Goal: Task Accomplishment & Management: Complete application form

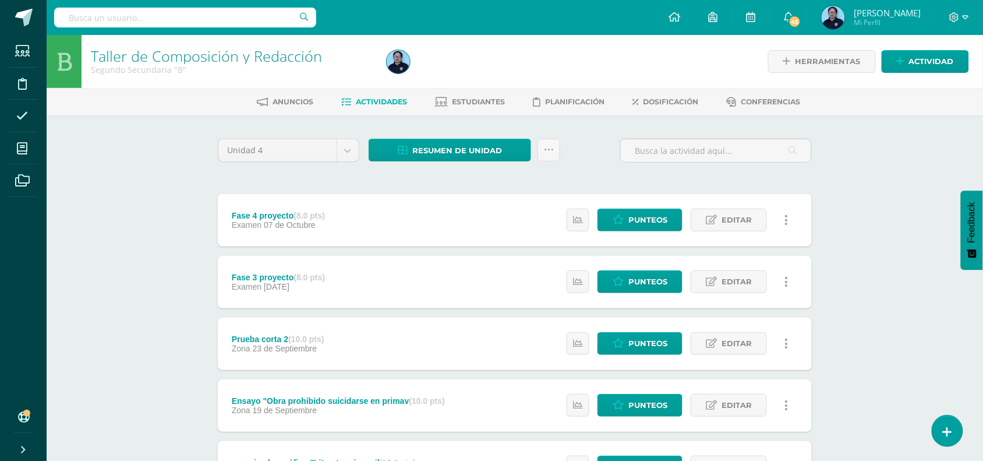
click at [916, 181] on div "Taller de Composición y Redacción Segundo Secundaria "B" Herramientas Detalle d…" at bounding box center [515, 455] width 937 height 841
click at [528, 111] on div "Anuncios Actividades Estudiantes Planificación Dosificación Conferencias" at bounding box center [529, 101] width 965 height 27
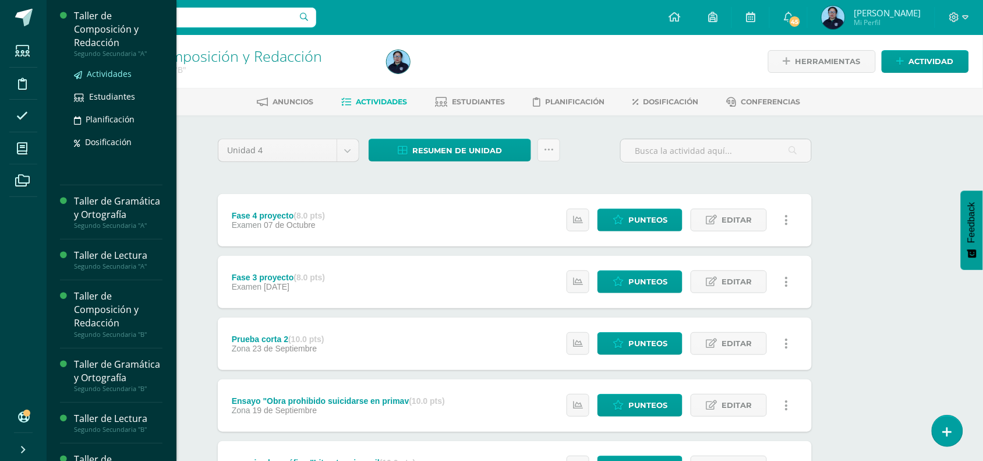
click at [114, 72] on span "Actividades" at bounding box center [109, 73] width 45 height 11
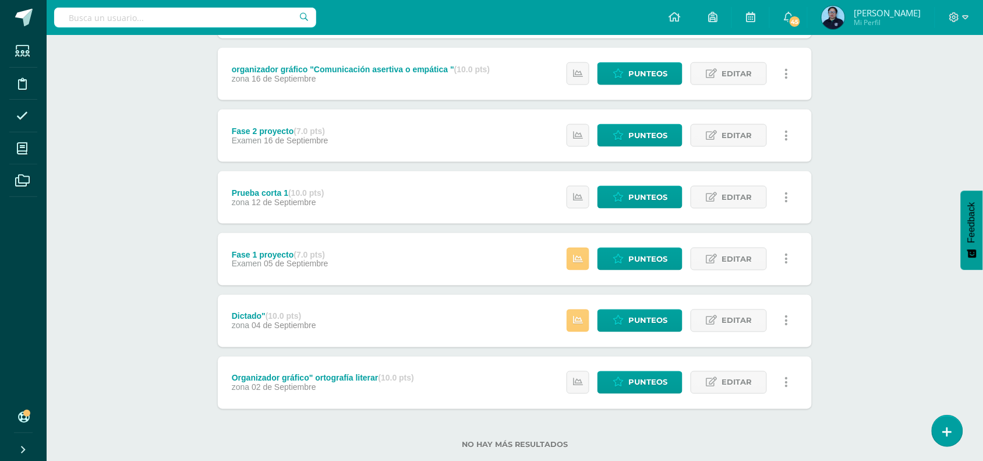
scroll to position [394, 0]
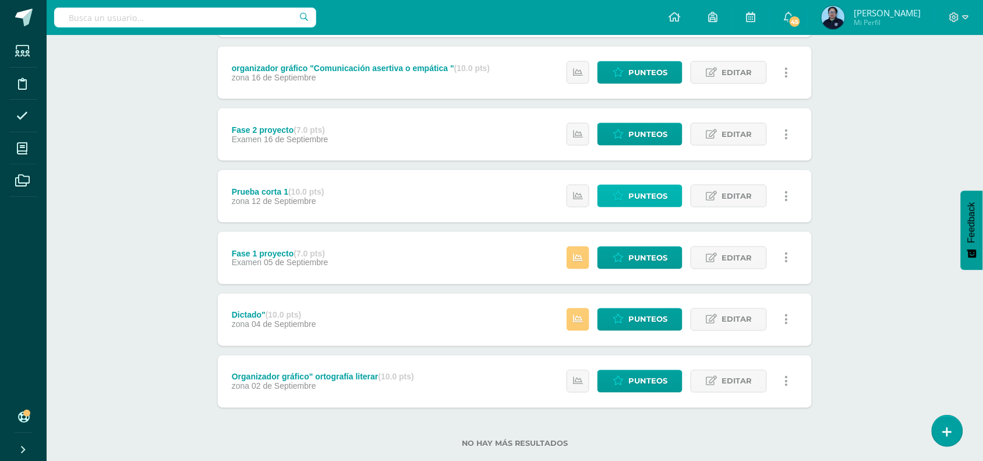
click at [651, 189] on span "Punteos" at bounding box center [648, 196] width 39 height 22
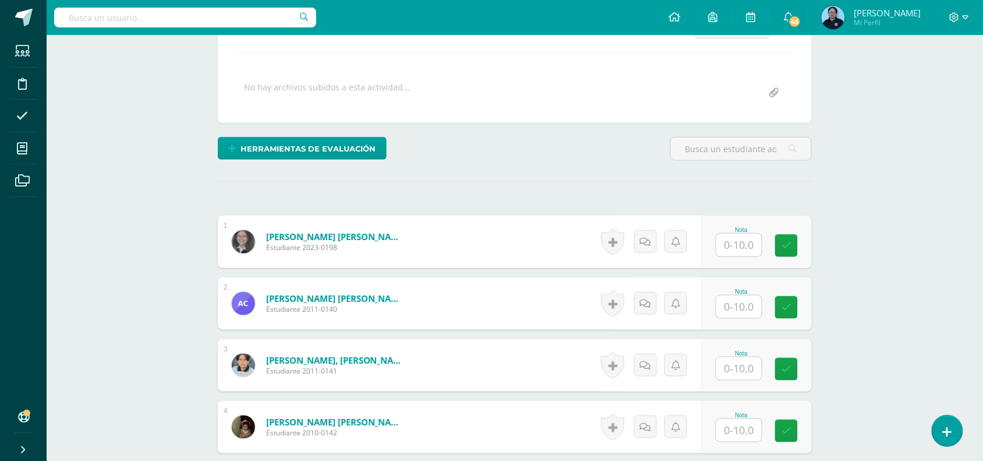
scroll to position [204, 0]
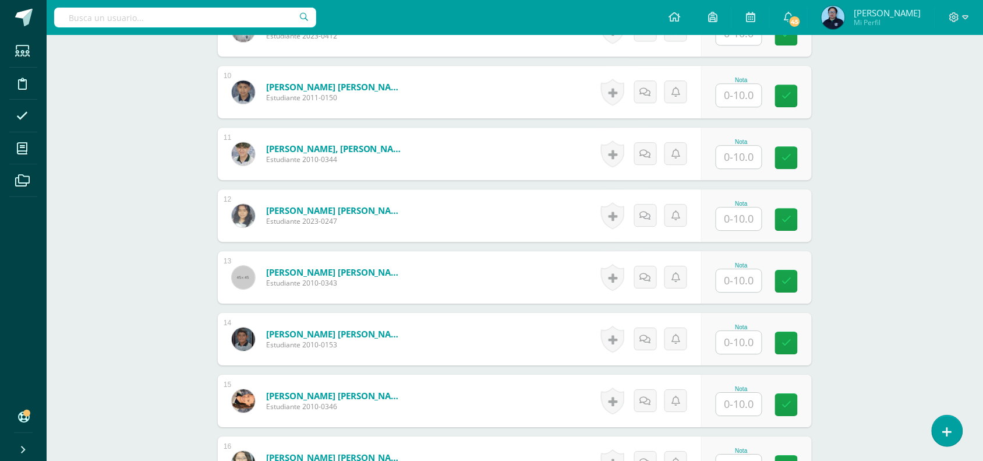
scroll to position [903, 0]
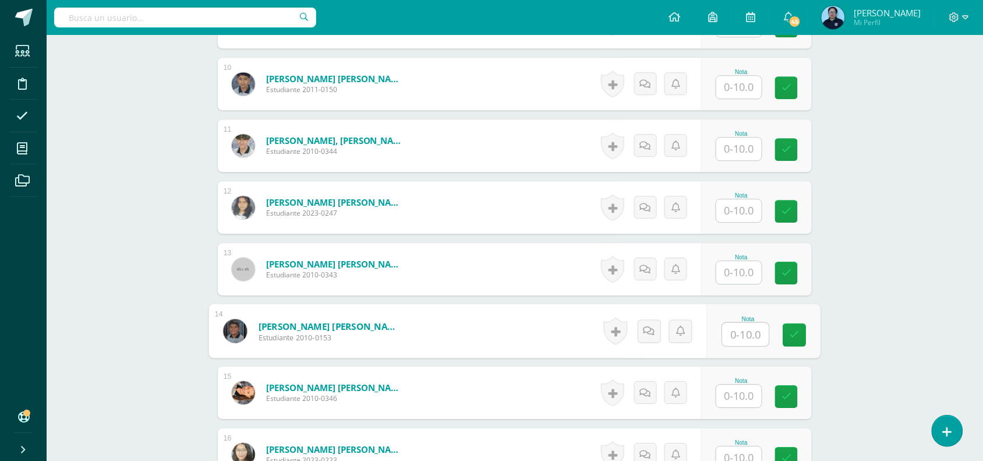
click at [746, 330] on input "text" at bounding box center [746, 334] width 47 height 23
type input "9"
click at [790, 335] on icon at bounding box center [795, 335] width 10 height 10
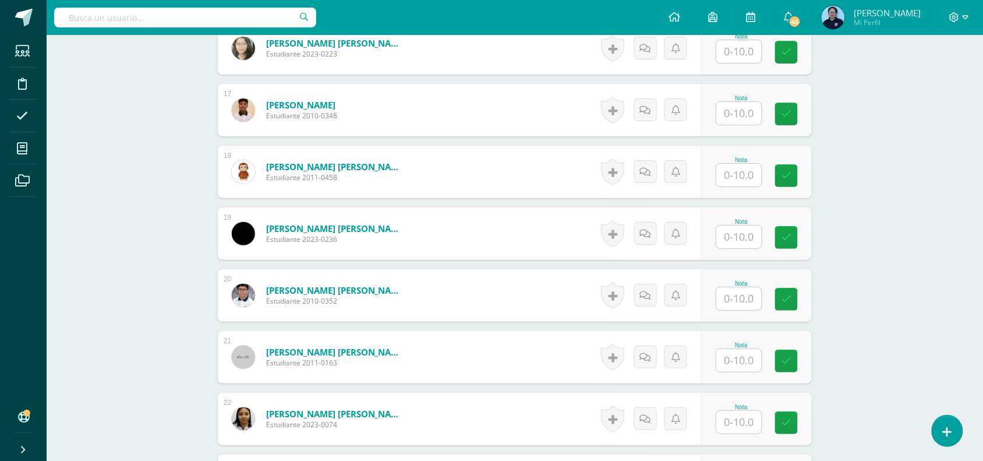
scroll to position [1311, 0]
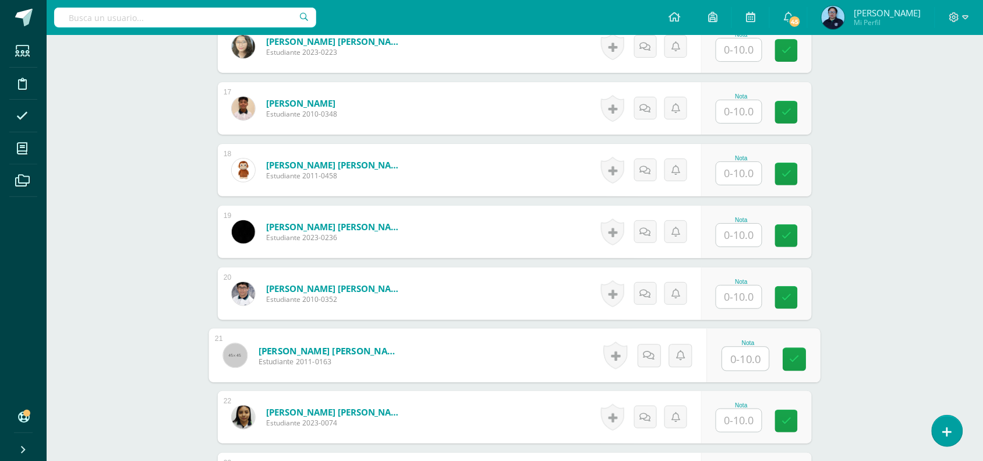
click at [746, 354] on input "text" at bounding box center [746, 358] width 47 height 23
type input "9"
click at [802, 362] on link at bounding box center [795, 359] width 23 height 23
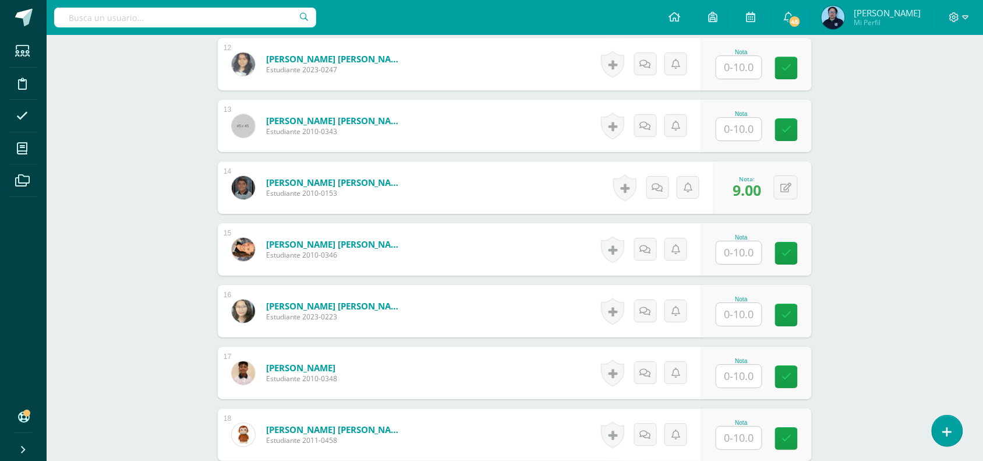
scroll to position [1040, 0]
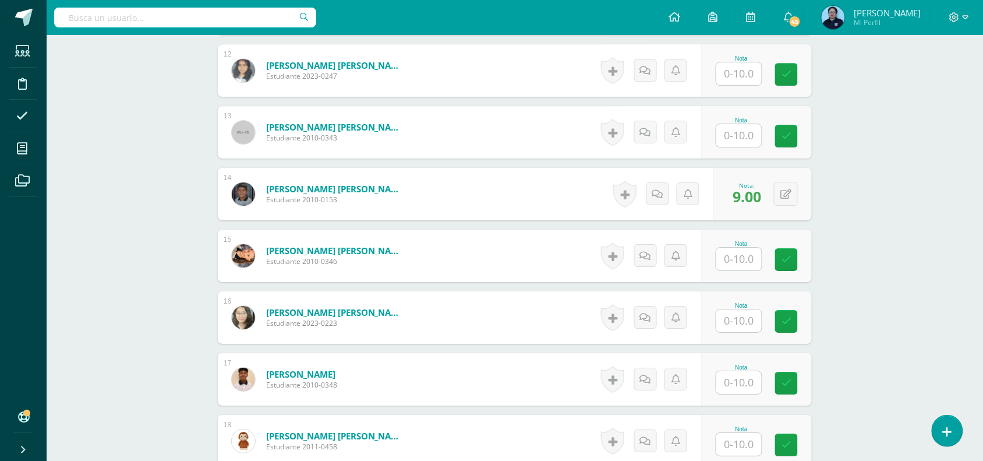
click at [885, 152] on div "Taller de Composición y Redacción Segundo Secundaria "A" Herramientas Detalle d…" at bounding box center [515, 14] width 937 height 2038
click at [852, 124] on div "Taller de Composición y Redacción Segundo Secundaria "A" Herramientas Detalle d…" at bounding box center [515, 14] width 937 height 2038
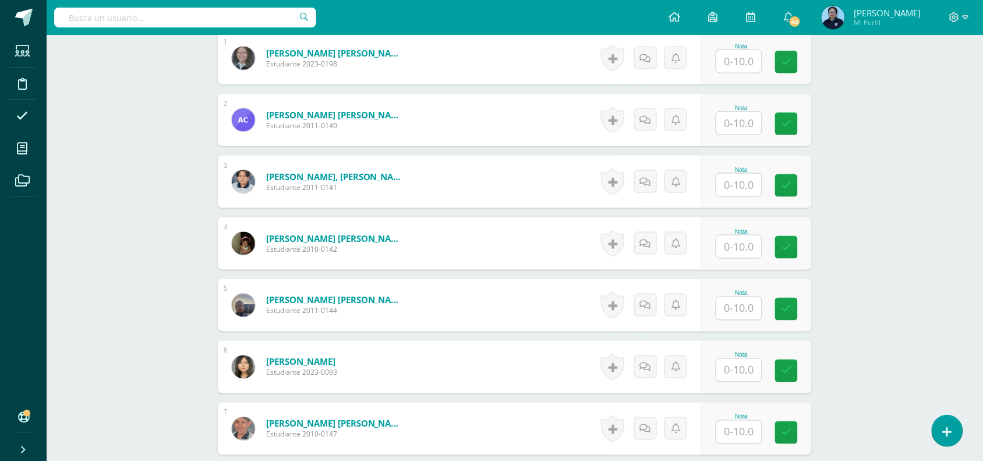
scroll to position [370, 0]
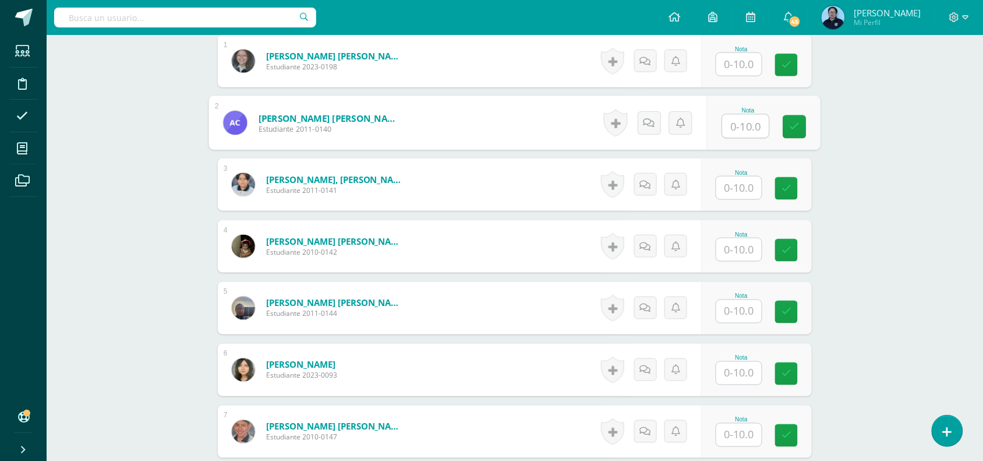
click at [741, 126] on input "text" at bounding box center [746, 126] width 47 height 23
type input "5"
click at [793, 126] on icon at bounding box center [795, 127] width 10 height 10
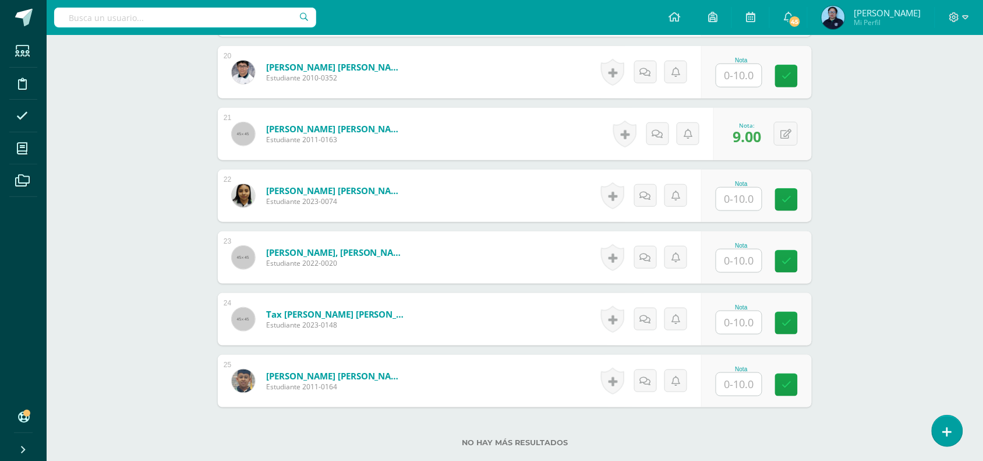
scroll to position [1535, 0]
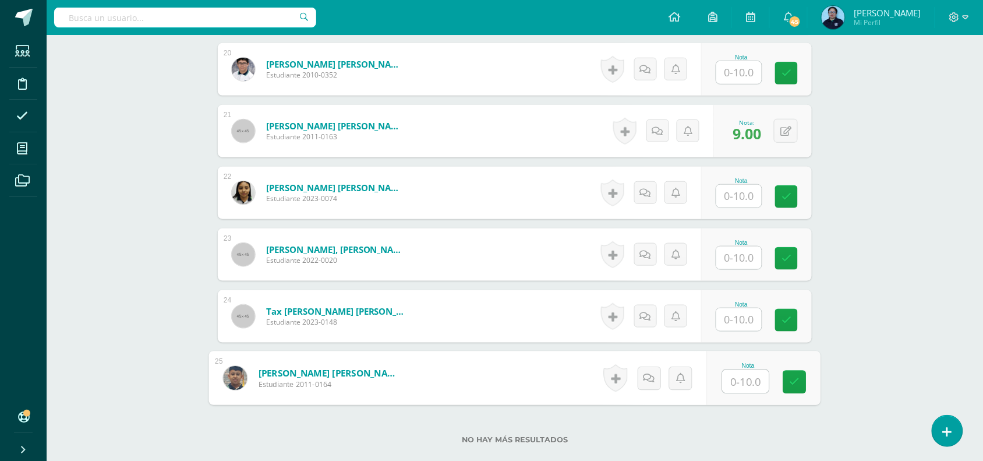
click at [752, 379] on input "text" at bounding box center [746, 381] width 47 height 23
type input "8"
click at [791, 385] on icon at bounding box center [795, 382] width 10 height 10
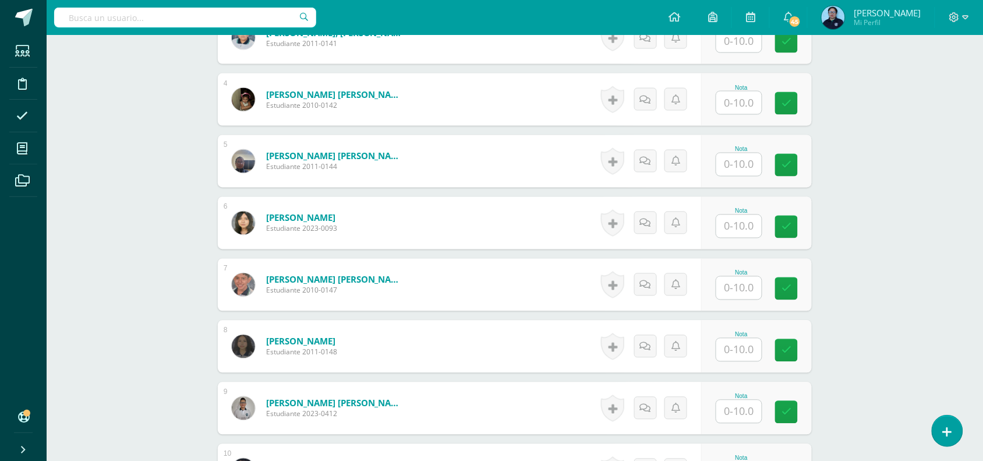
scroll to position [516, 0]
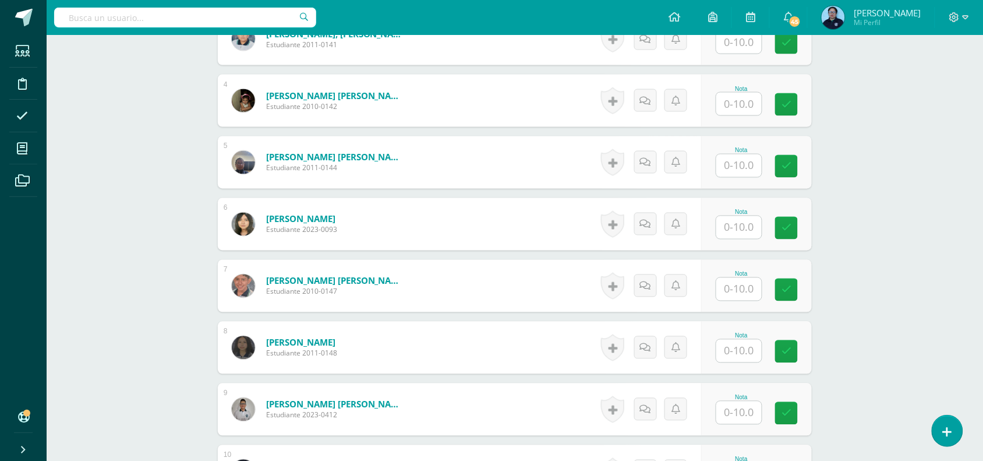
click at [743, 106] on input "text" at bounding box center [739, 104] width 45 height 23
type input "10"
click at [796, 107] on icon at bounding box center [795, 105] width 10 height 10
click at [746, 166] on input "text" at bounding box center [746, 165] width 47 height 23
type input "7"
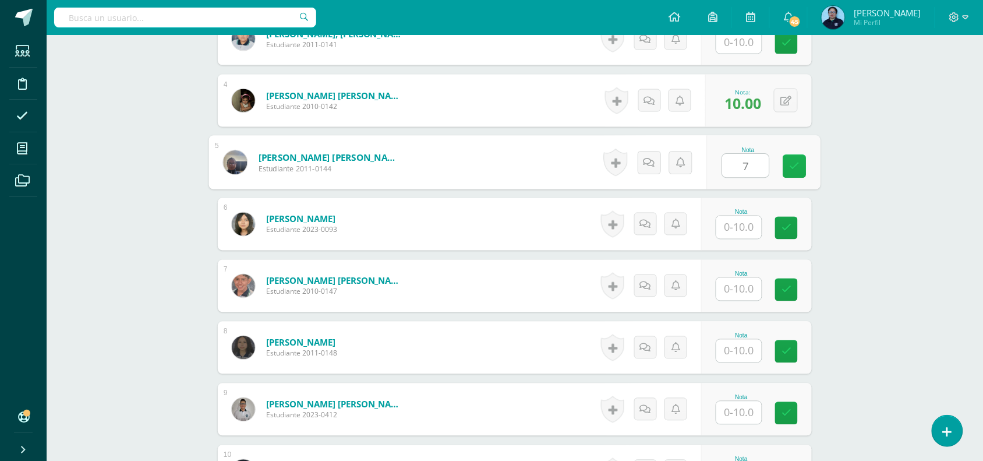
click at [793, 164] on icon at bounding box center [795, 166] width 10 height 10
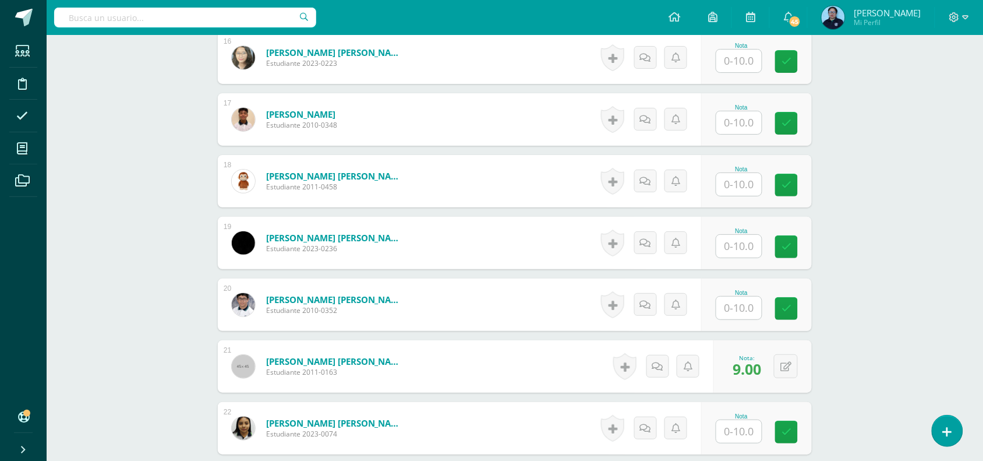
scroll to position [1302, 0]
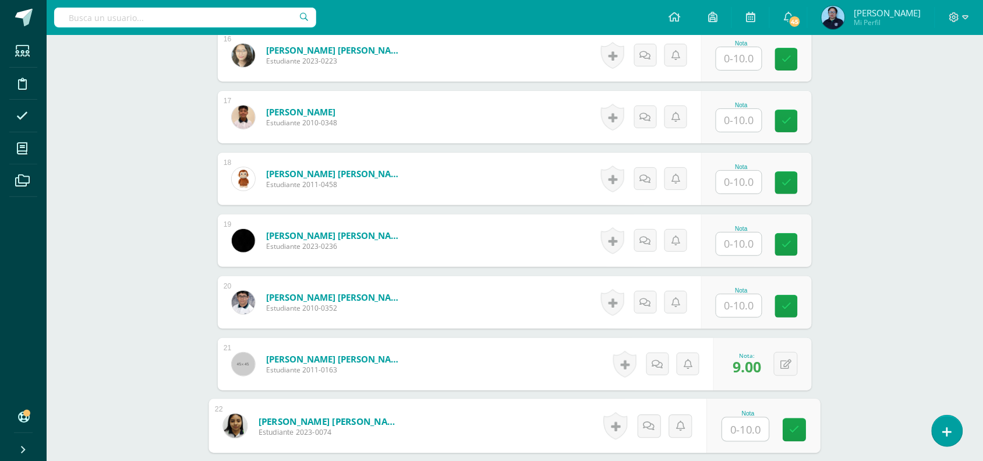
click at [738, 431] on input "text" at bounding box center [746, 429] width 47 height 23
type input "9"
click at [796, 427] on icon at bounding box center [795, 430] width 10 height 10
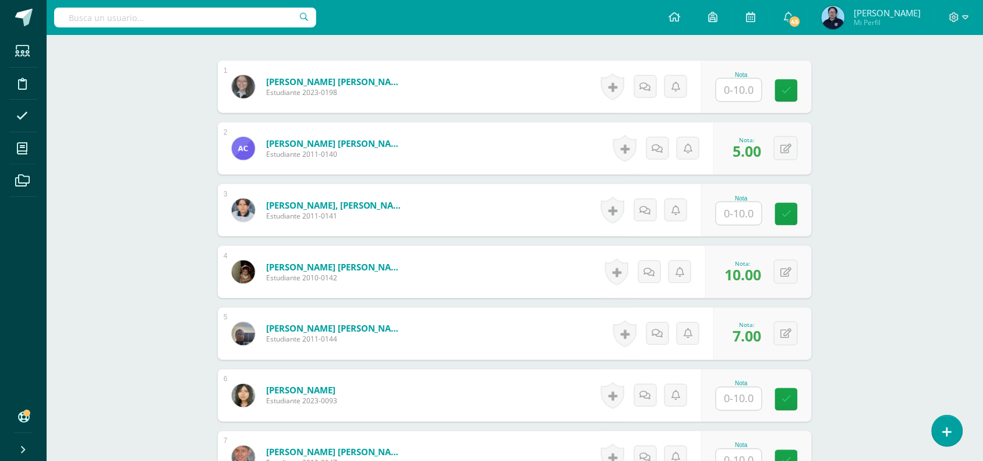
scroll to position [341, 0]
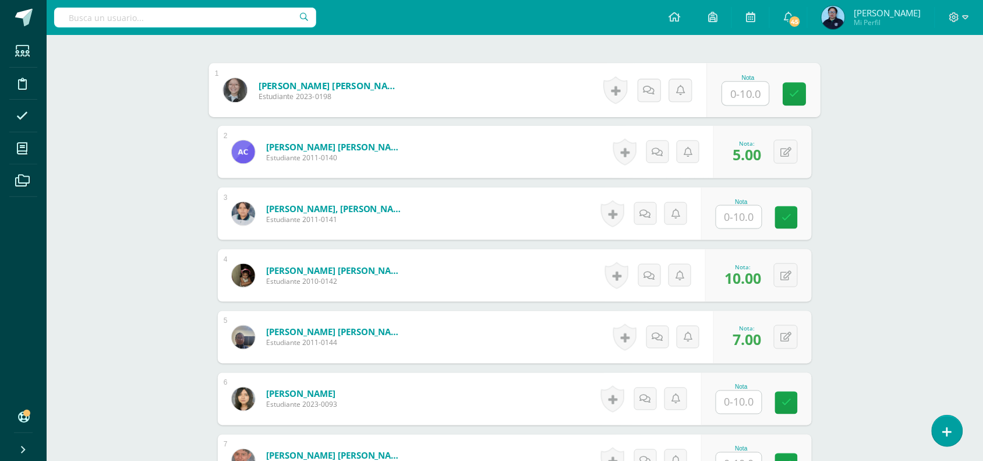
click at [749, 98] on input "text" at bounding box center [746, 93] width 47 height 23
type input "10"
click at [796, 97] on icon at bounding box center [795, 94] width 10 height 10
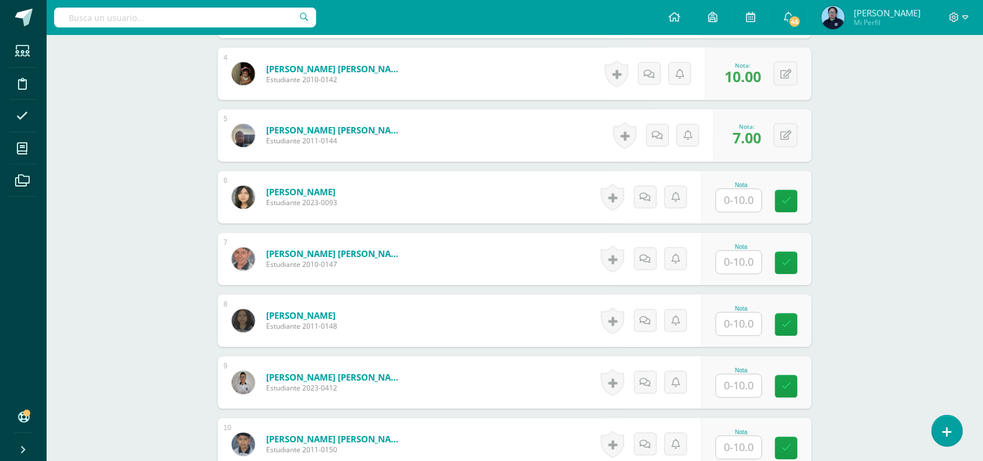
scroll to position [545, 0]
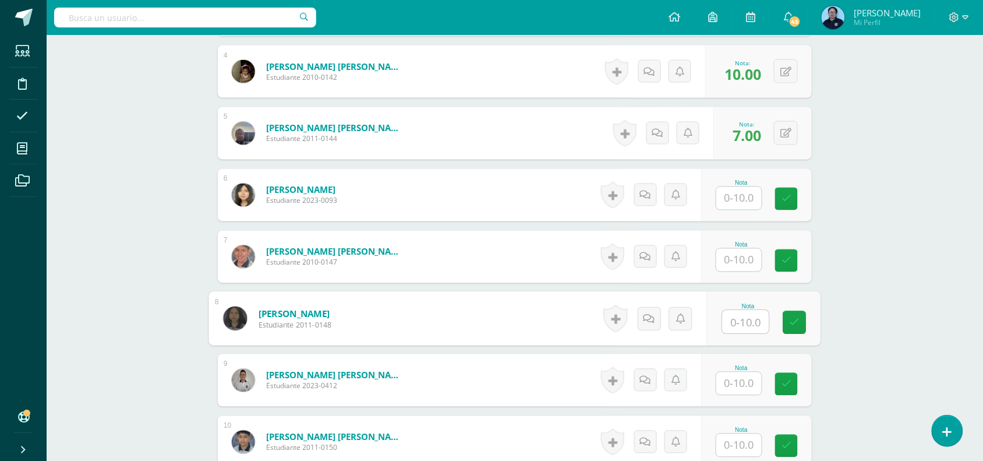
click at [740, 316] on input "text" at bounding box center [746, 321] width 47 height 23
type input "10"
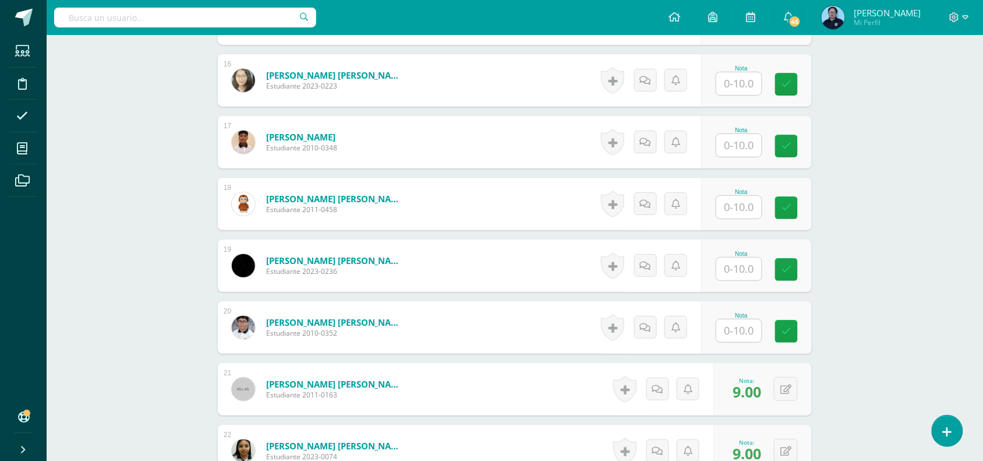
scroll to position [1215, 0]
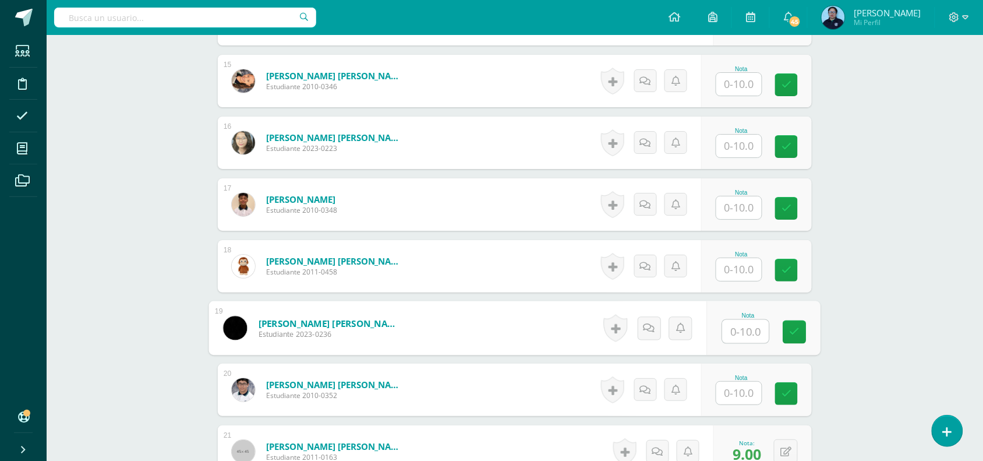
click at [742, 327] on input "text" at bounding box center [746, 331] width 47 height 23
type input "9"
click at [785, 332] on link at bounding box center [795, 331] width 23 height 23
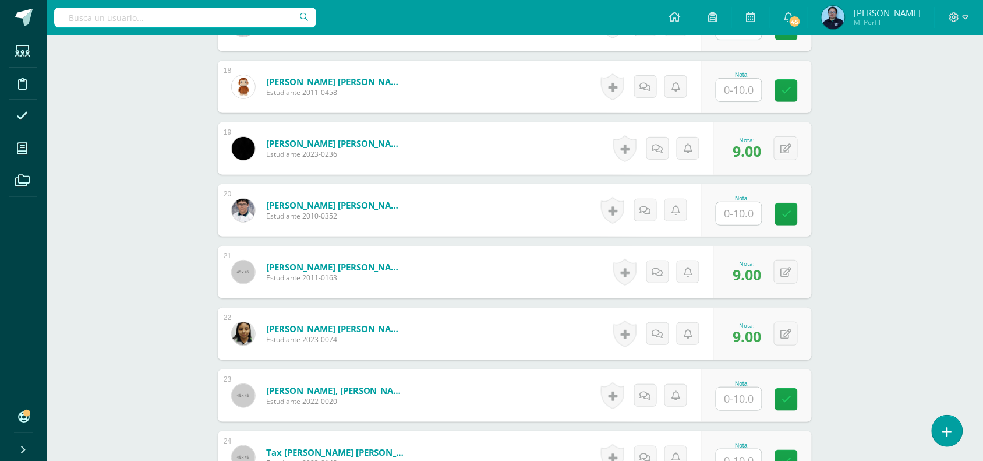
scroll to position [1419, 0]
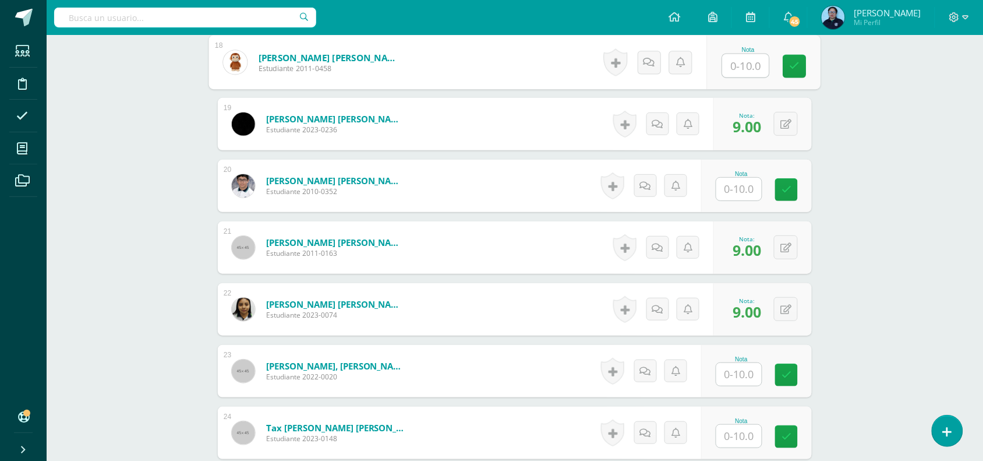
click at [747, 66] on input "text" at bounding box center [746, 65] width 47 height 23
type input "10"
click at [789, 65] on link at bounding box center [795, 66] width 23 height 23
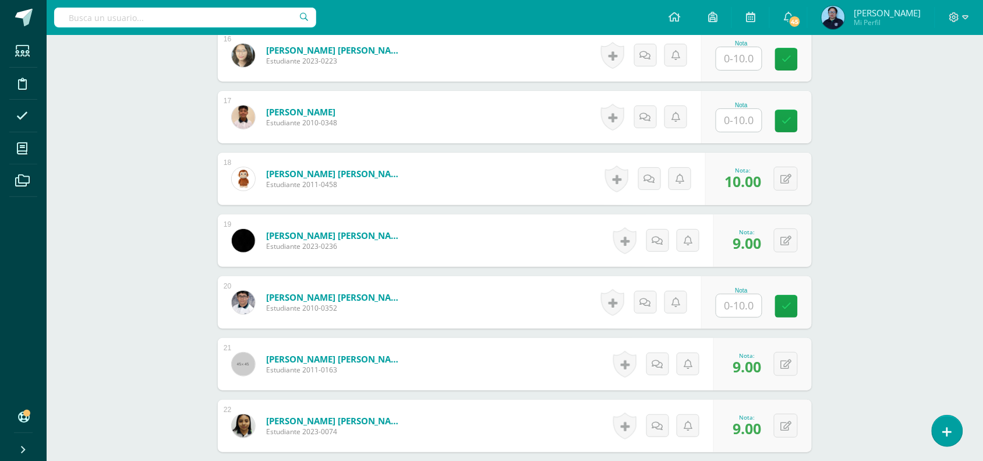
scroll to position [1273, 0]
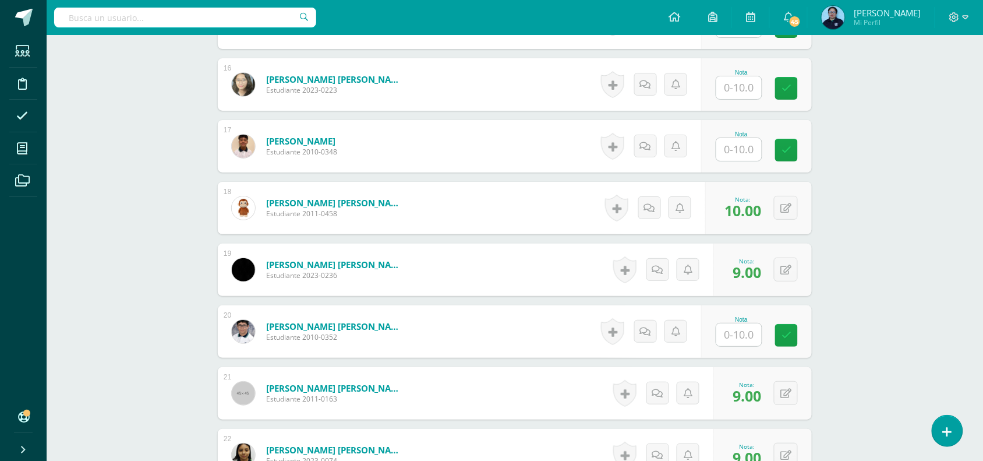
click at [747, 87] on input "text" at bounding box center [739, 87] width 45 height 23
type input "10"
click at [793, 89] on icon at bounding box center [795, 88] width 10 height 10
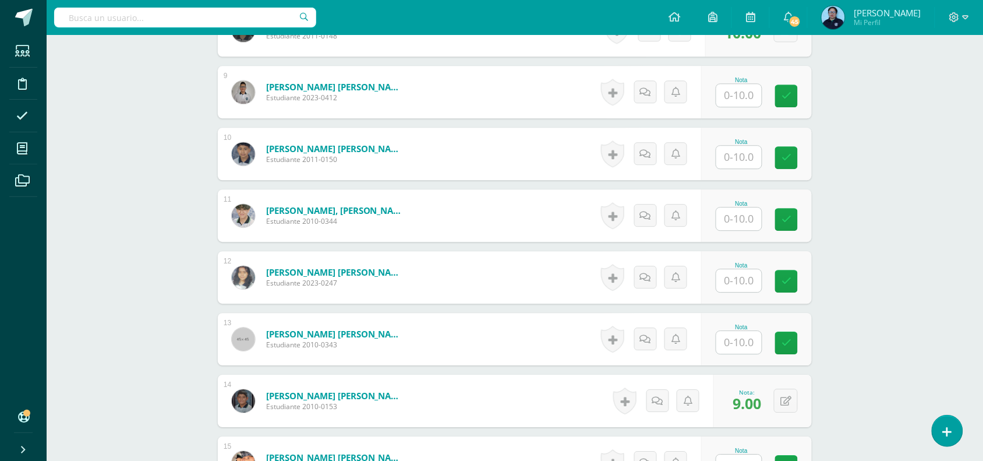
scroll to position [836, 0]
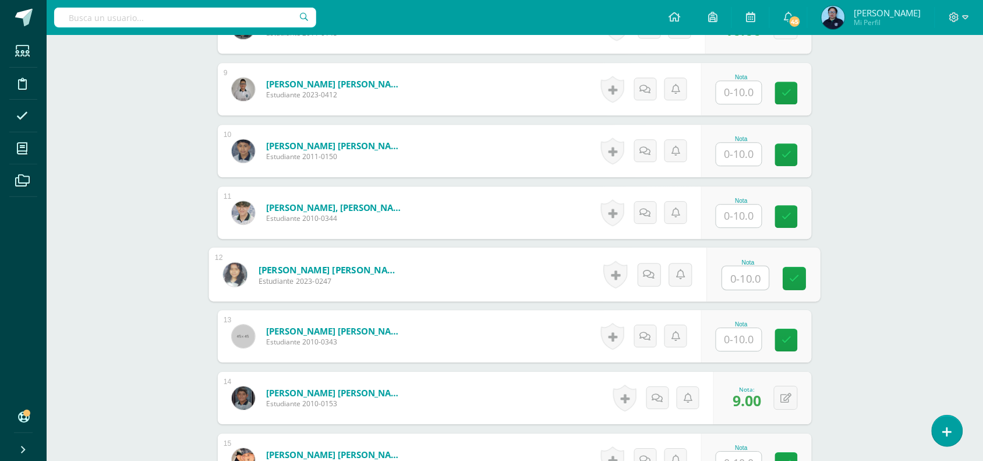
click at [744, 276] on input "text" at bounding box center [746, 277] width 47 height 23
type input "10"
click at [802, 277] on link at bounding box center [795, 278] width 23 height 23
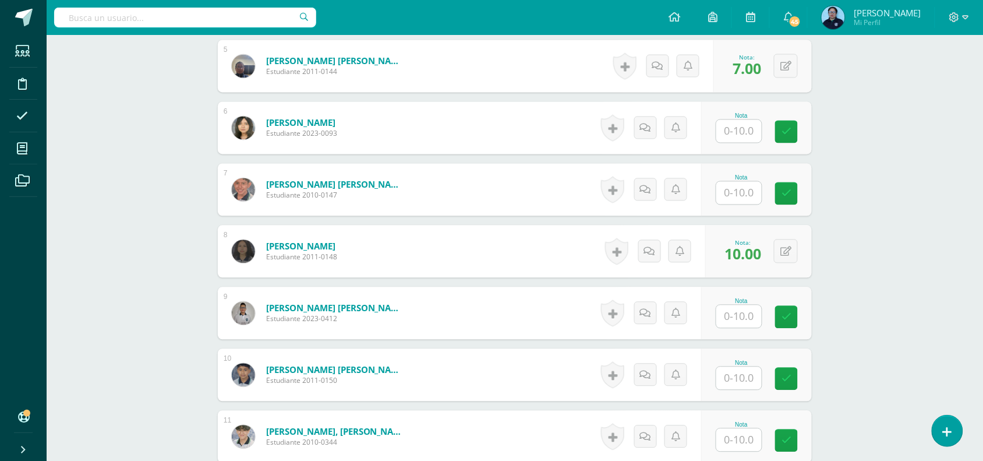
scroll to position [603, 0]
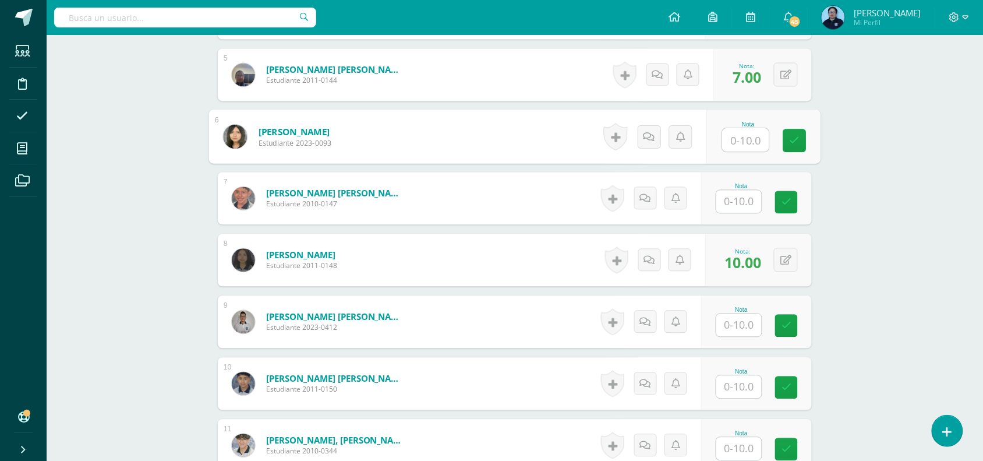
click at [744, 143] on input "text" at bounding box center [746, 140] width 47 height 23
type input "10"
click at [798, 140] on icon at bounding box center [795, 141] width 10 height 10
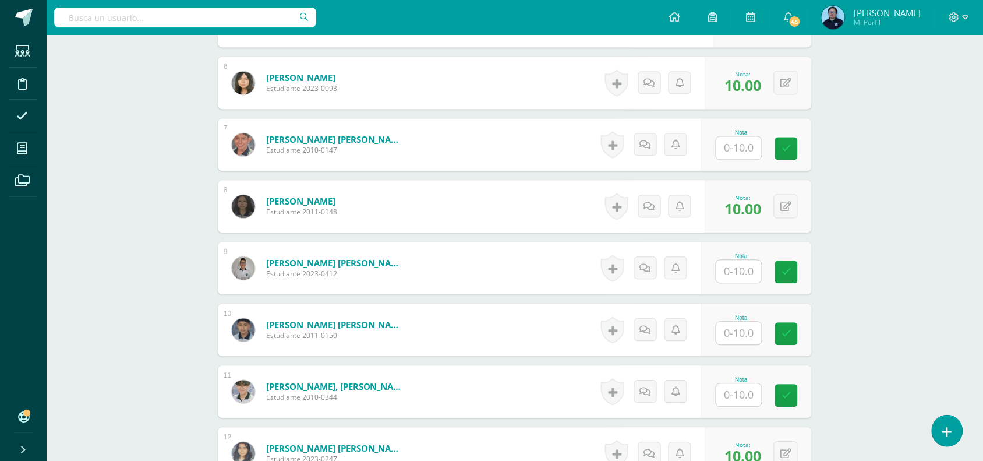
scroll to position [661, 0]
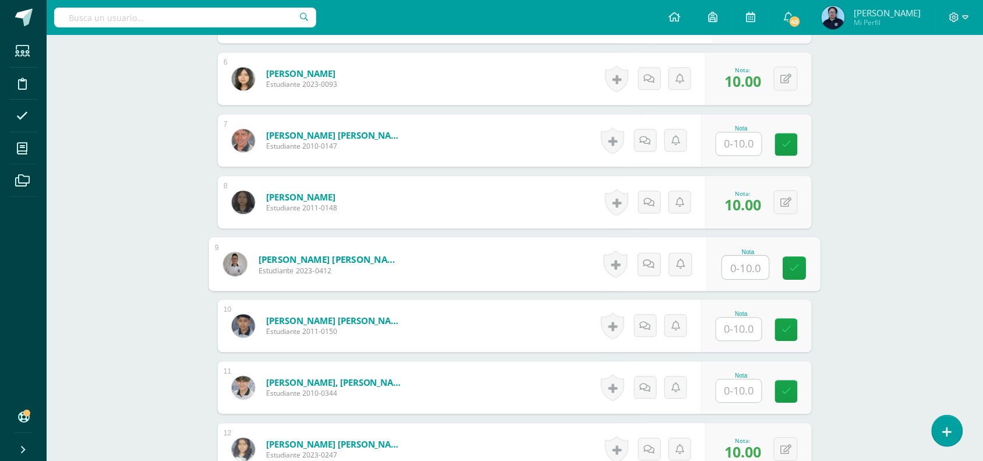
click at [740, 269] on input "text" at bounding box center [746, 267] width 47 height 23
type input "9"
click at [804, 263] on link at bounding box center [795, 267] width 23 height 23
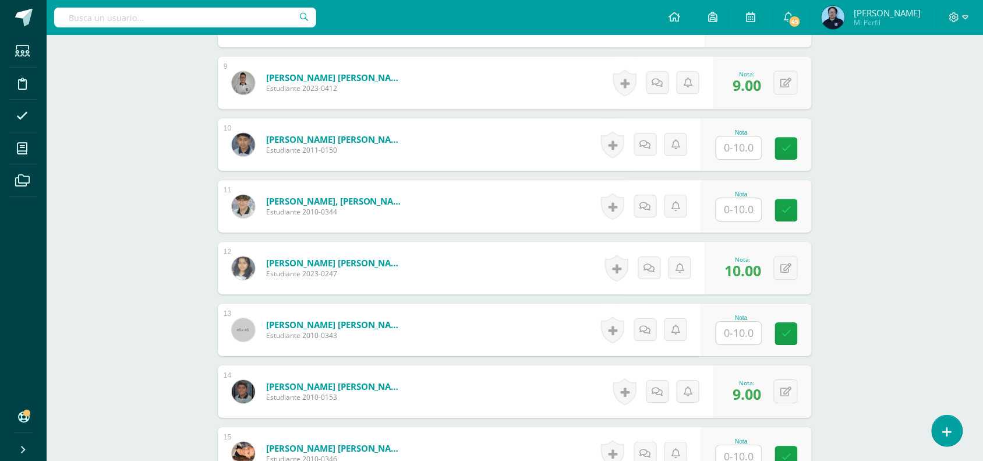
scroll to position [865, 0]
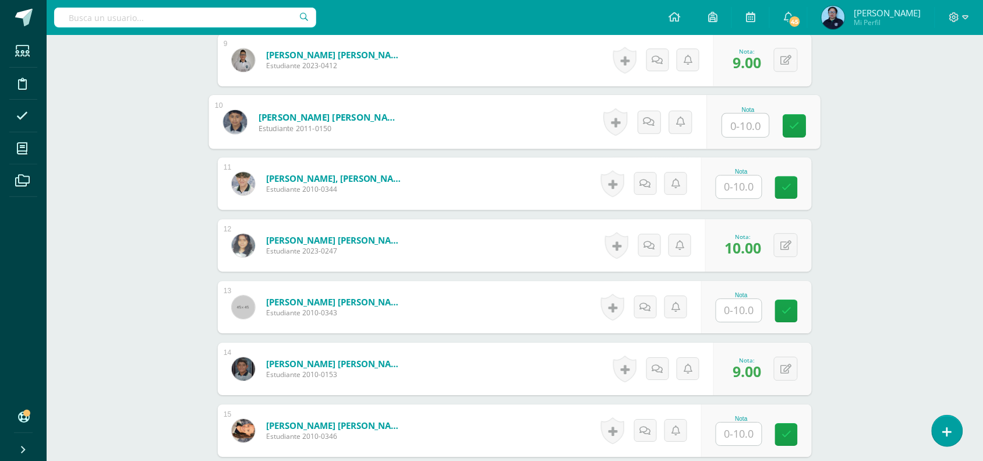
click at [751, 124] on input "text" at bounding box center [746, 125] width 47 height 23
type input "5"
click at [792, 121] on icon at bounding box center [795, 126] width 10 height 10
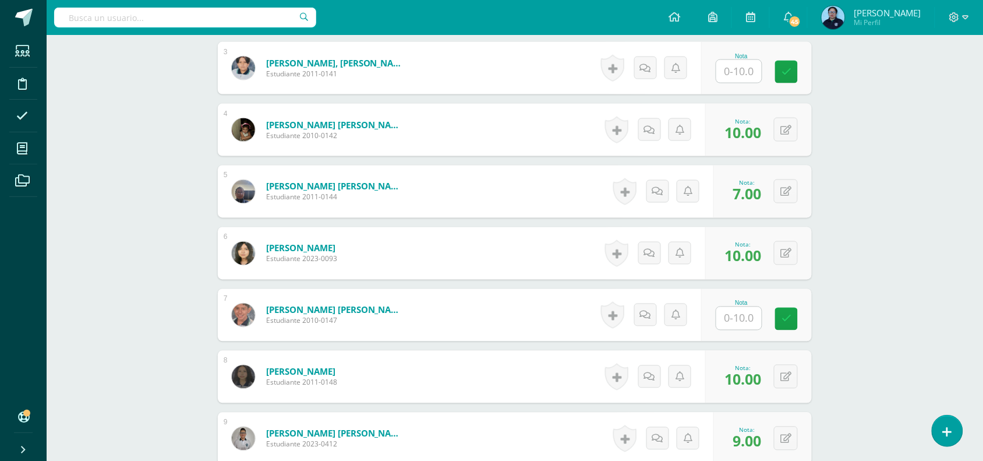
scroll to position [457, 0]
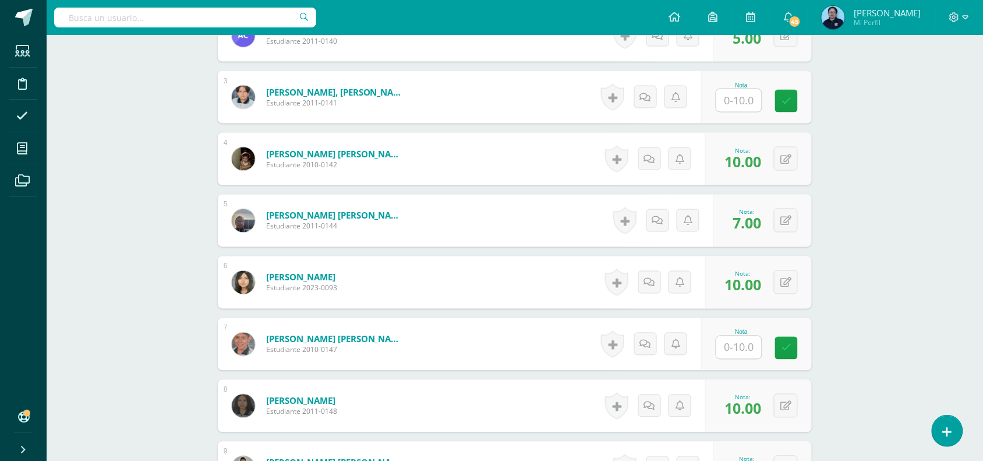
click at [739, 100] on input "text" at bounding box center [739, 100] width 45 height 23
type input "8"
click at [793, 98] on icon at bounding box center [795, 101] width 10 height 10
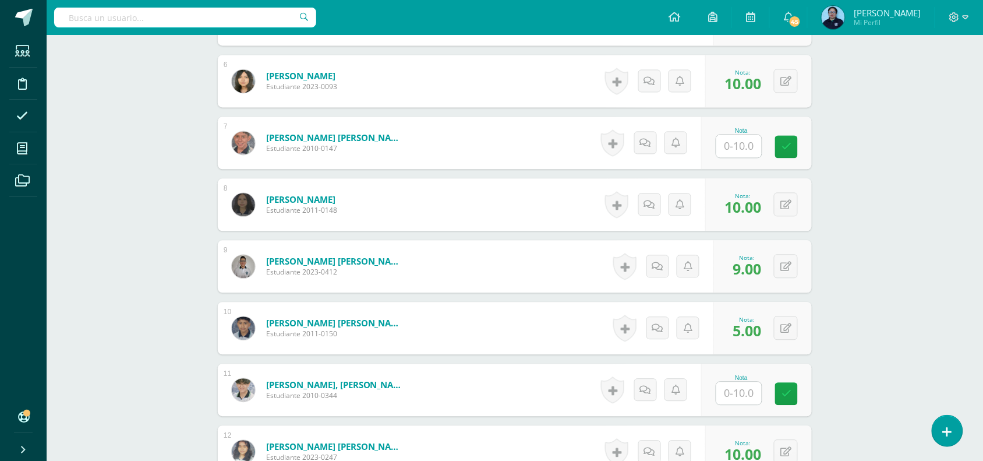
scroll to position [661, 0]
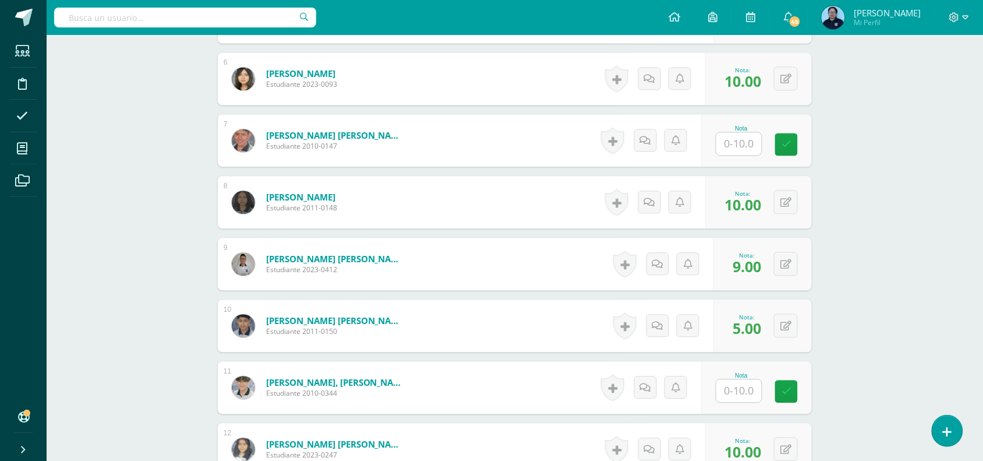
click at [753, 405] on div "Nota" at bounding box center [756, 387] width 111 height 52
click at [750, 389] on input "text" at bounding box center [746, 390] width 47 height 23
type input "7"
click at [798, 390] on icon at bounding box center [795, 391] width 10 height 10
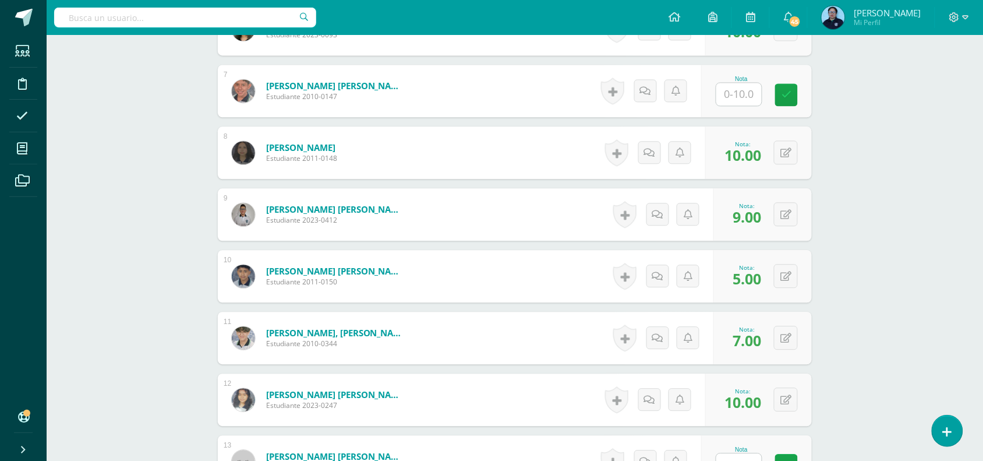
scroll to position [709, 0]
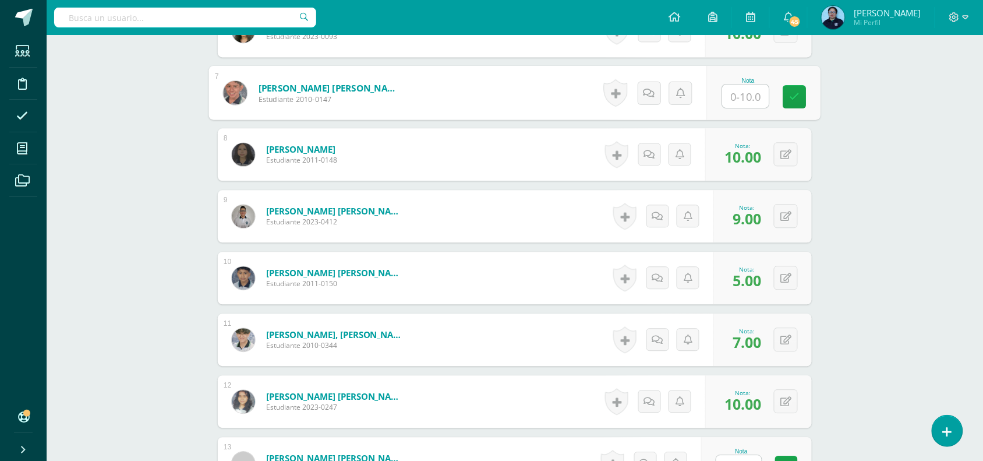
click at [746, 95] on input "text" at bounding box center [746, 95] width 47 height 23
type input "9"
click at [788, 97] on link at bounding box center [795, 96] width 23 height 23
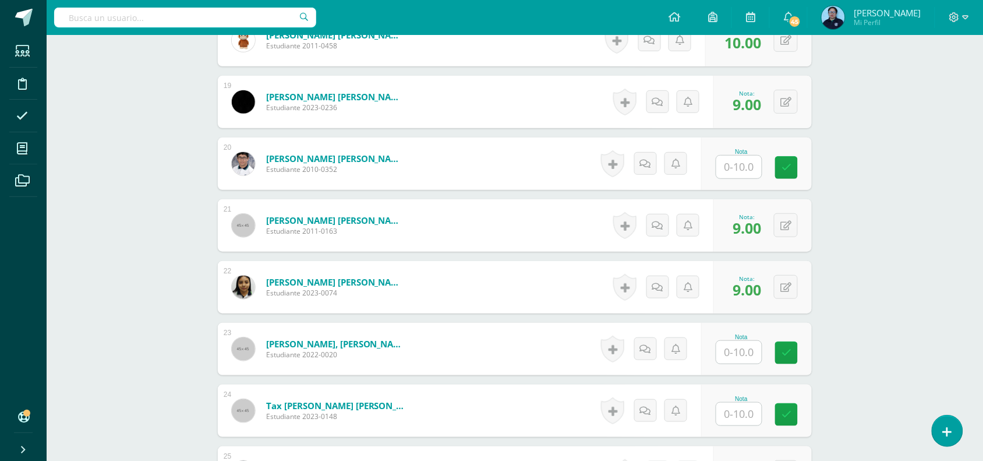
scroll to position [1466, 0]
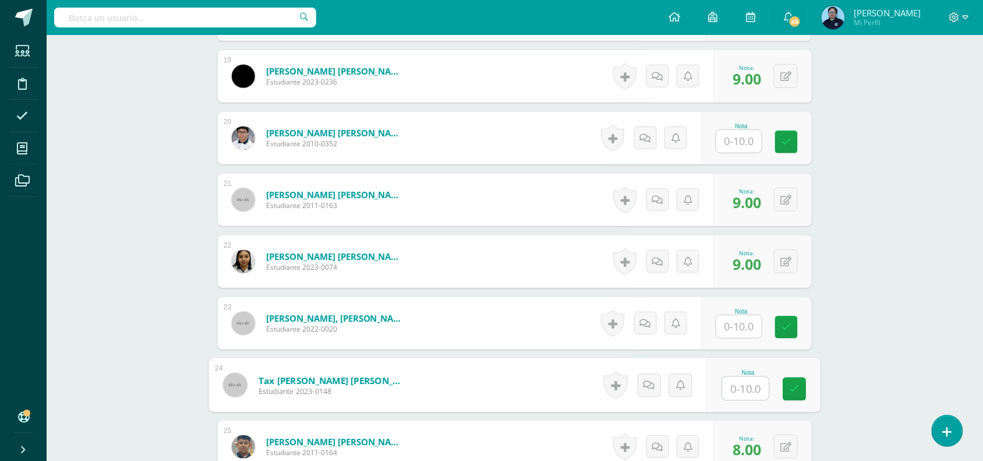
click at [736, 385] on input "text" at bounding box center [746, 388] width 47 height 23
type input "7"
click at [796, 386] on icon at bounding box center [795, 389] width 10 height 10
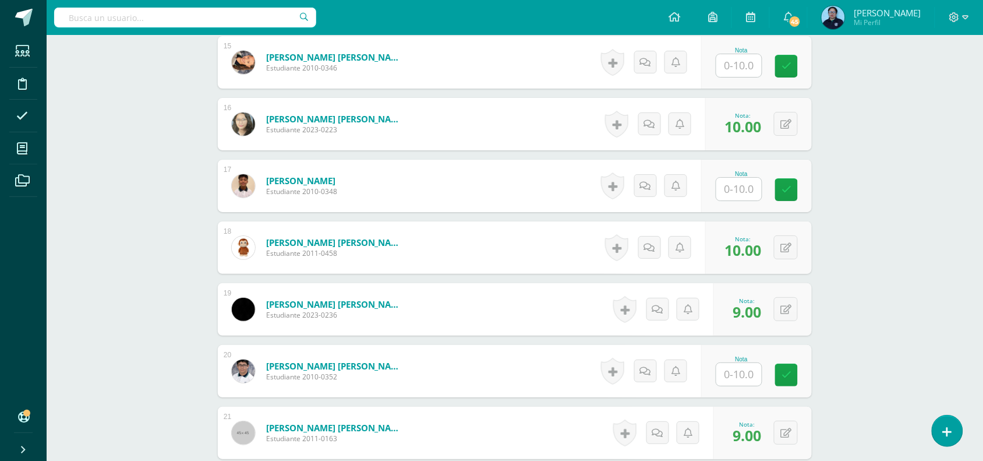
scroll to position [1204, 0]
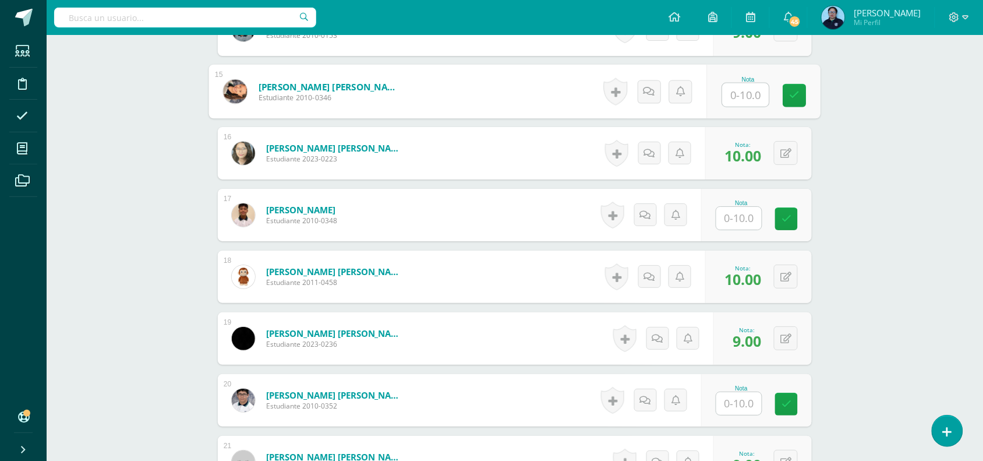
click at [742, 91] on input "text" at bounding box center [746, 94] width 47 height 23
type input "10"
click at [791, 95] on icon at bounding box center [795, 95] width 10 height 10
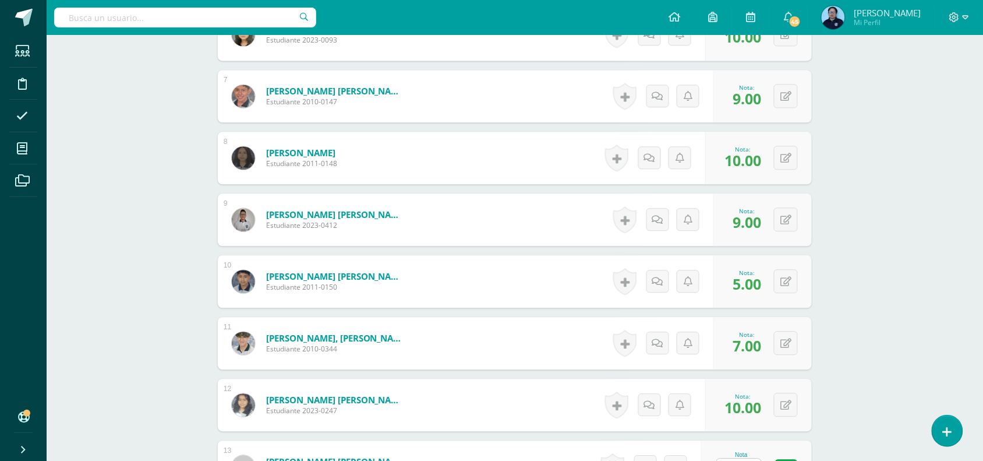
scroll to position [680, 0]
